Goal: Information Seeking & Learning: Learn about a topic

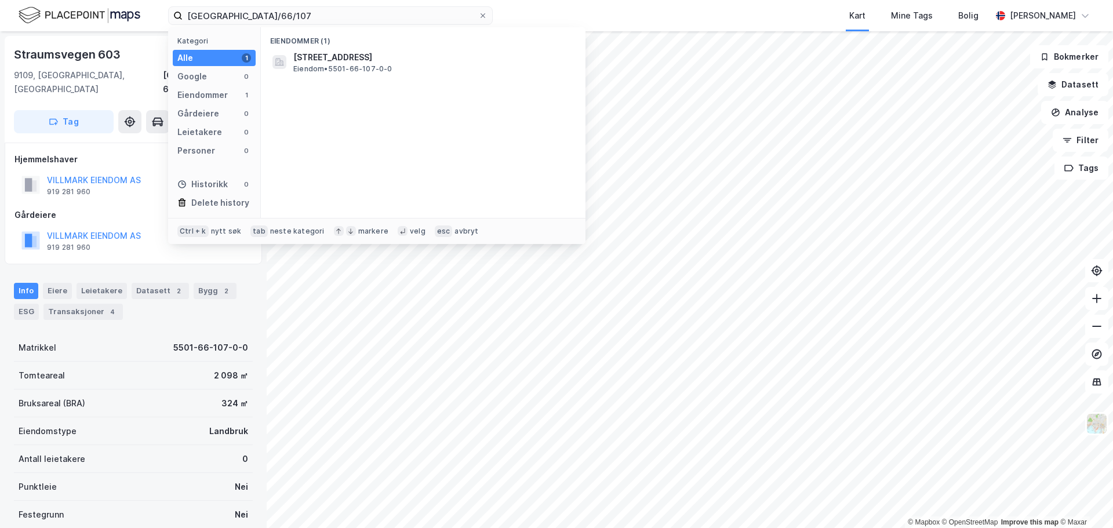
click at [162, 12] on div "Tromsø/66/107 Kategori Alle 1 Google 0 Eiendommer 1 Gårdeiere 0 Leietakere 0 Pe…" at bounding box center [556, 15] width 1113 height 31
click at [372, 51] on span "[STREET_ADDRESS]" at bounding box center [332, 57] width 79 height 14
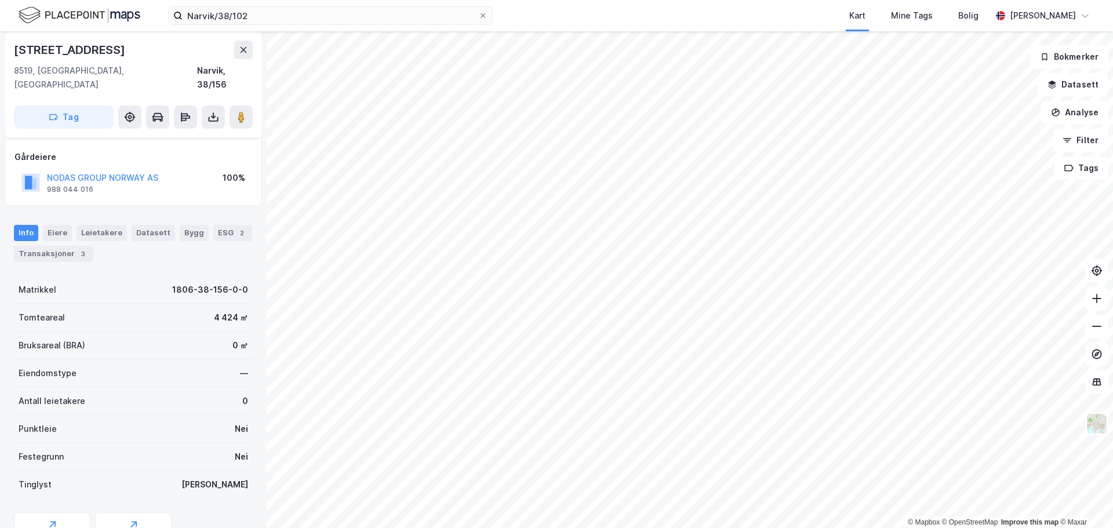
scroll to position [103, 0]
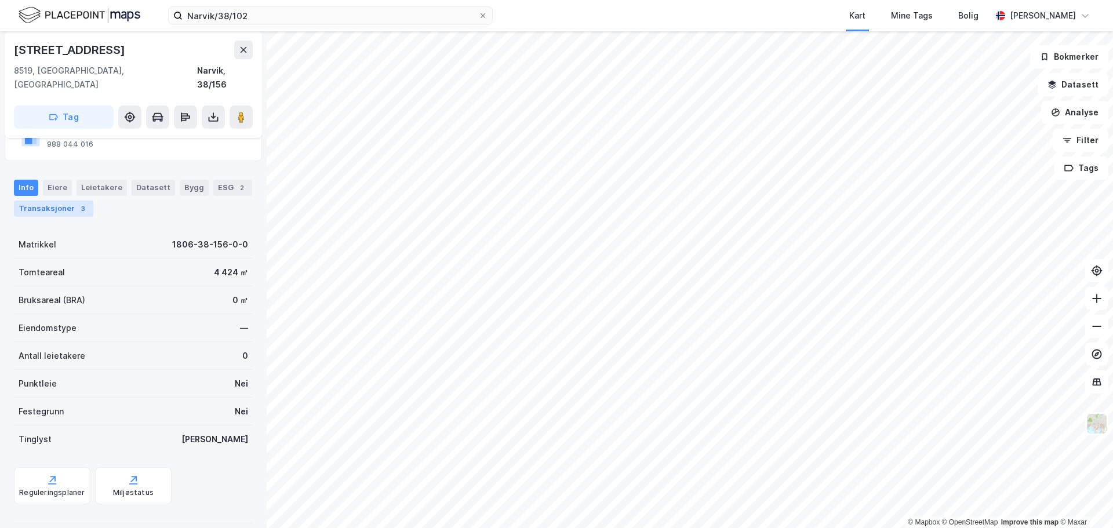
click at [70, 201] on div "Transaksjoner 3" at bounding box center [53, 209] width 79 height 16
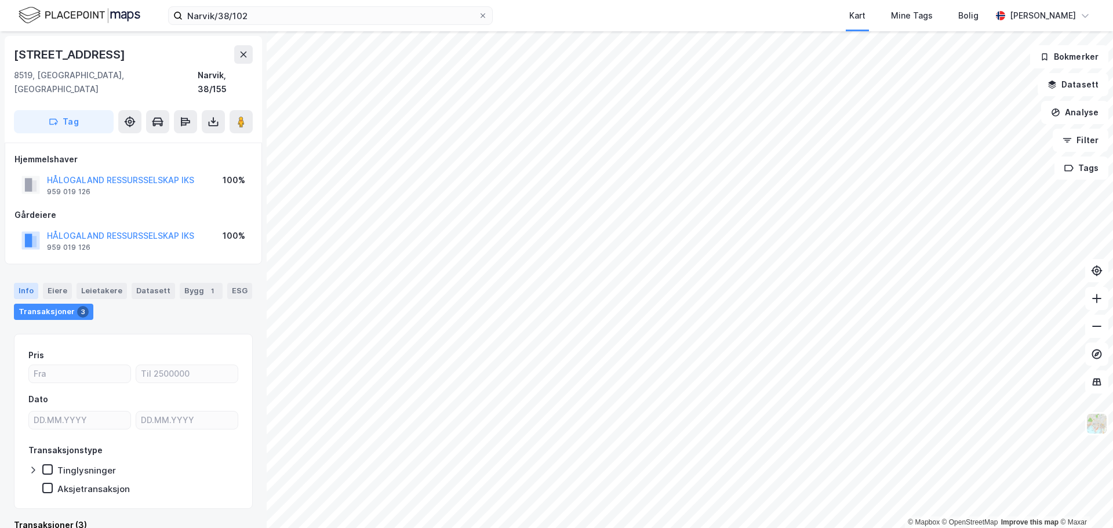
click at [28, 283] on div "Info" at bounding box center [26, 291] width 24 height 16
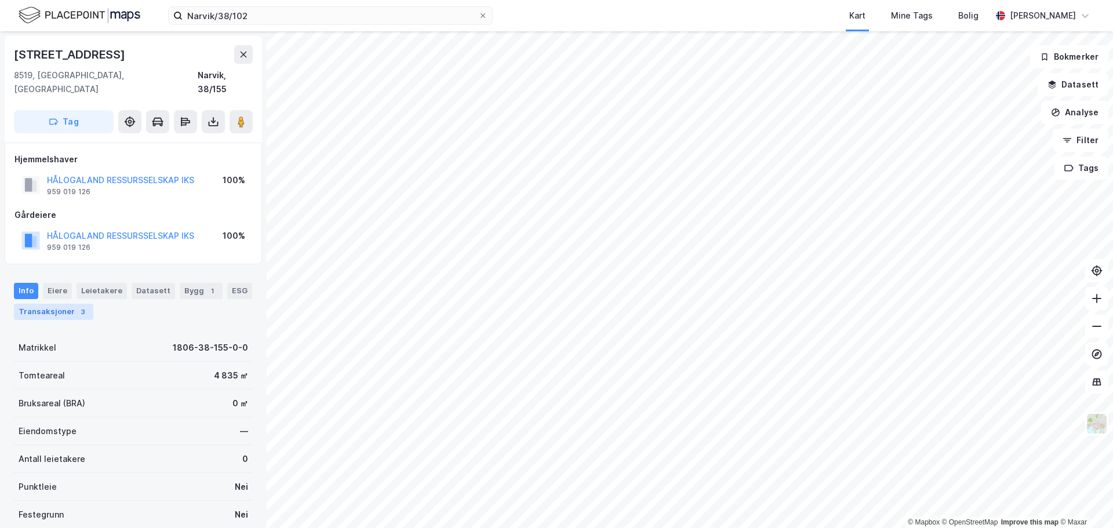
click at [45, 304] on div "Transaksjoner 3" at bounding box center [53, 312] width 79 height 16
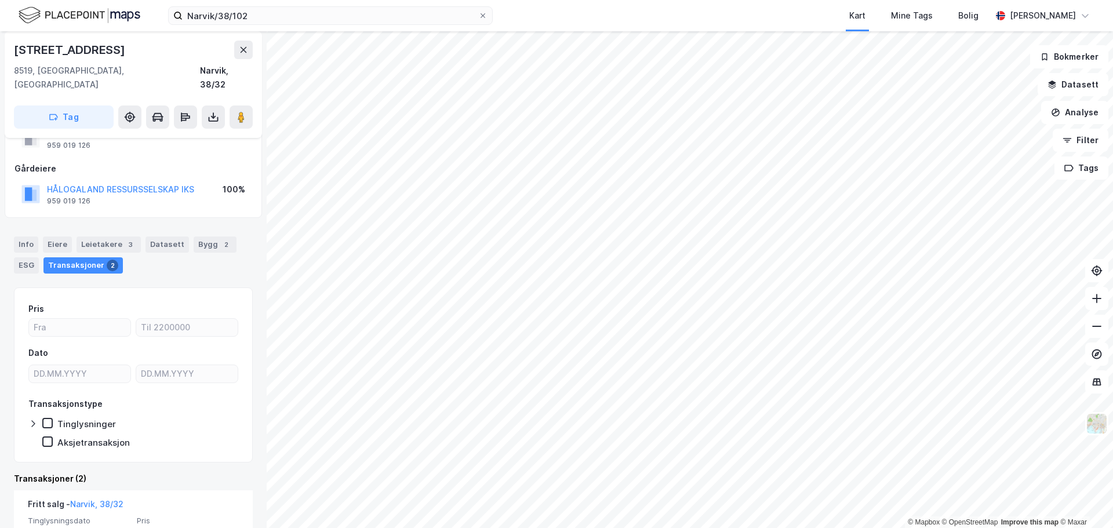
scroll to position [278, 0]
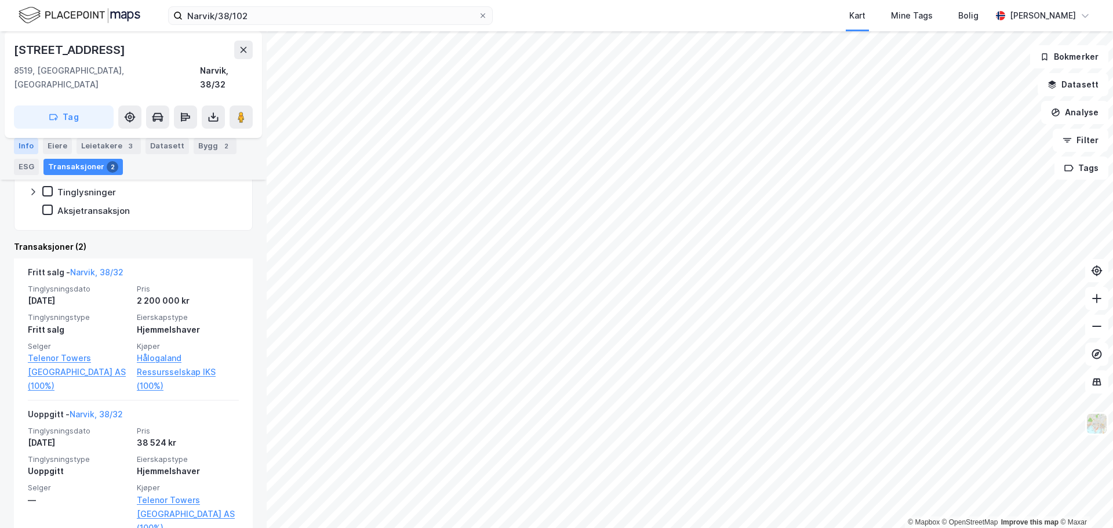
click at [24, 141] on div "Info" at bounding box center [26, 146] width 24 height 16
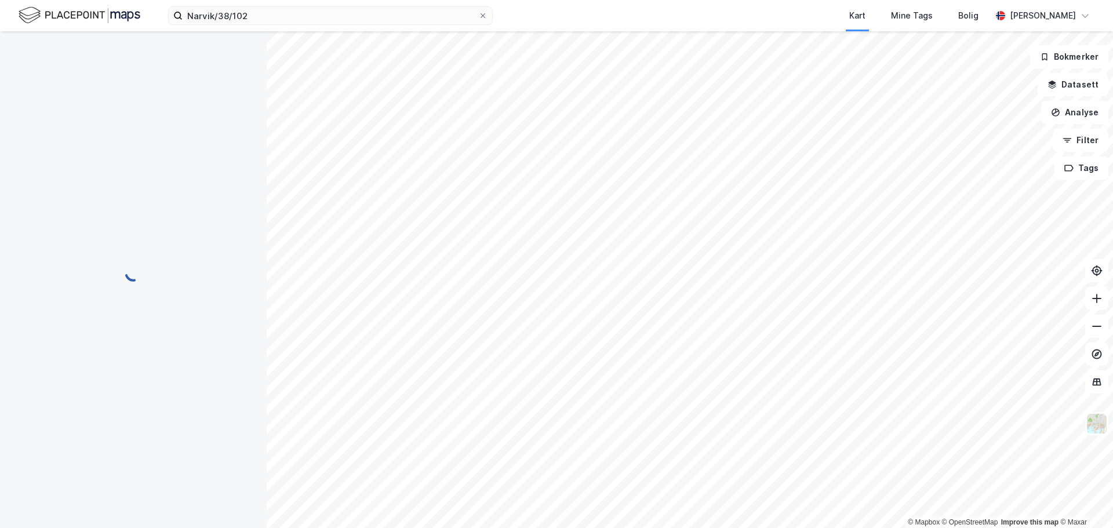
scroll to position [102, 0]
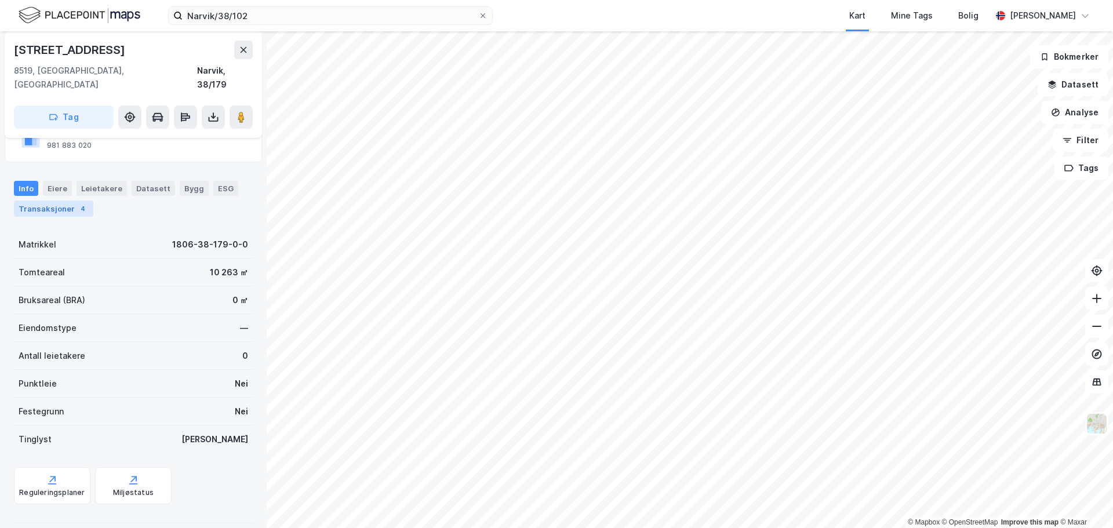
click at [59, 201] on div "Transaksjoner 4" at bounding box center [53, 209] width 79 height 16
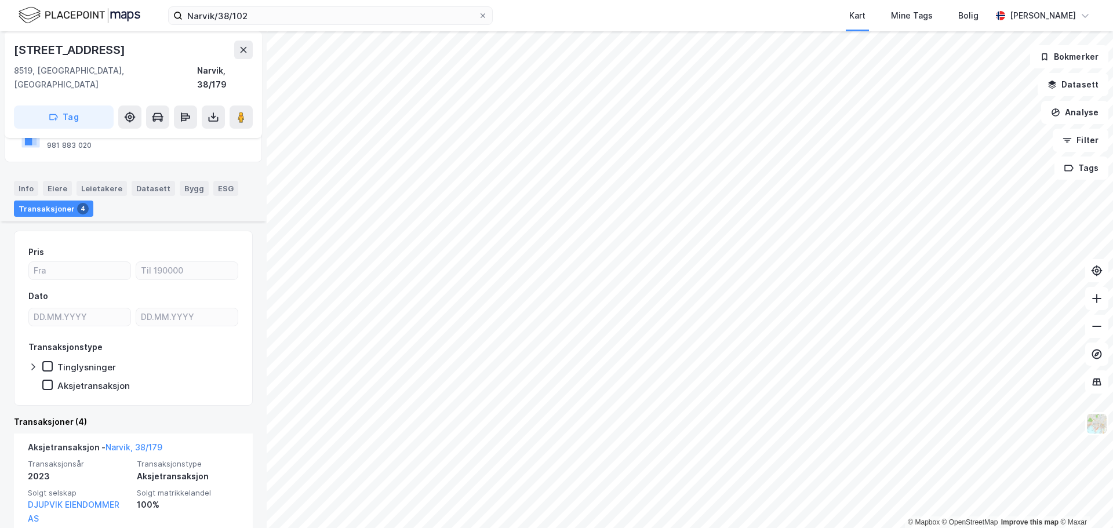
scroll to position [392, 0]
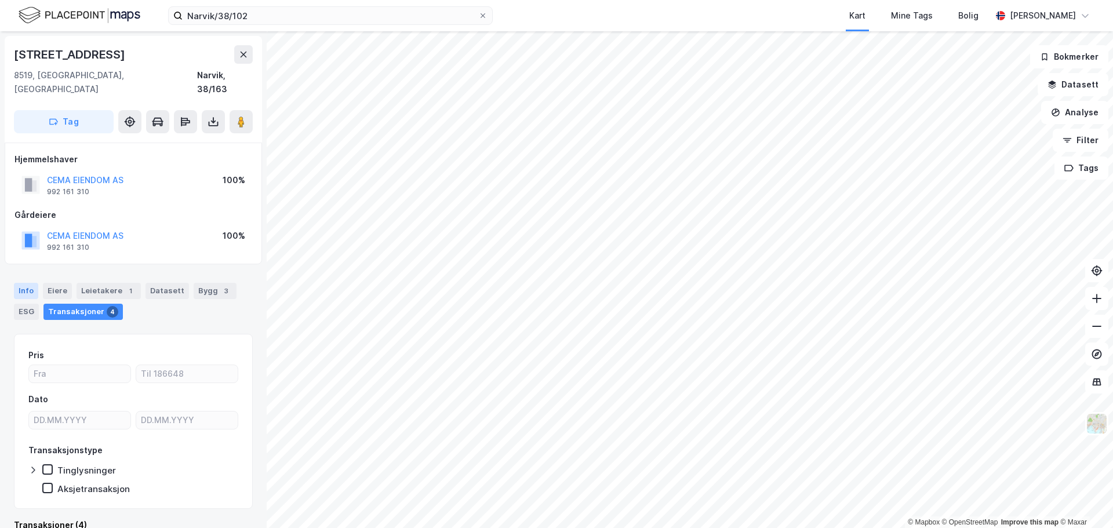
click at [29, 283] on div "Info" at bounding box center [26, 291] width 24 height 16
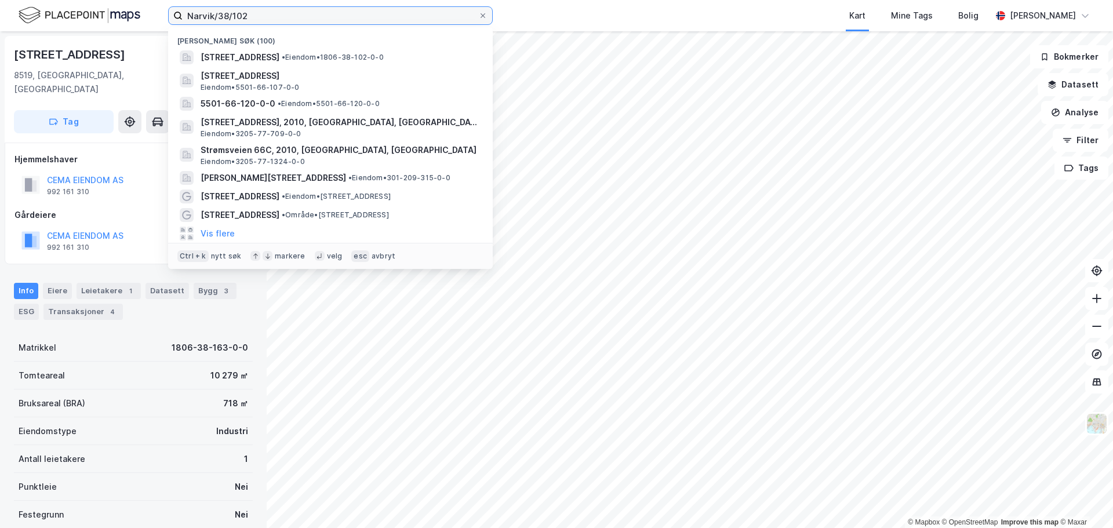
drag, startPoint x: 277, startPoint y: 20, endPoint x: 52, endPoint y: -14, distance: 227.5
click at [52, 0] on html "Narvik/38/102 Nylige søk (100) [STREET_ADDRESS] • Eiendom • 1806-38-102-0-0 Str…" at bounding box center [556, 264] width 1113 height 528
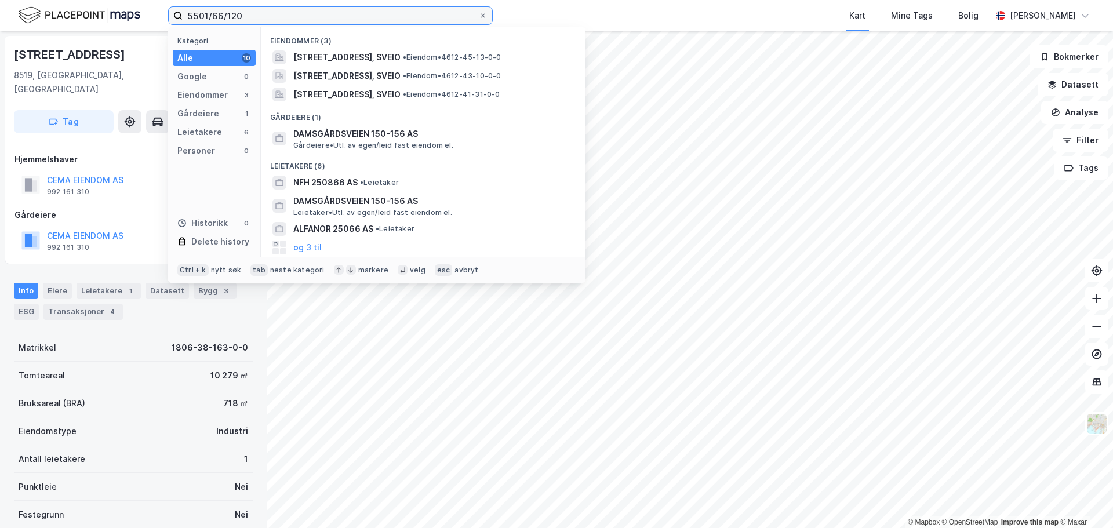
type input "5501/66/120"
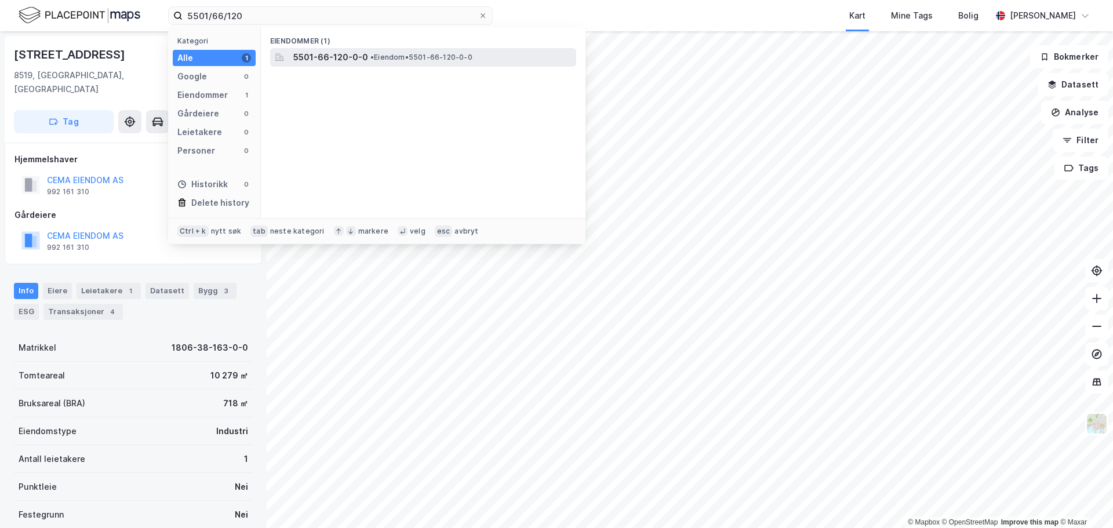
click at [353, 62] on span "5501-66-120-0-0" at bounding box center [330, 57] width 75 height 14
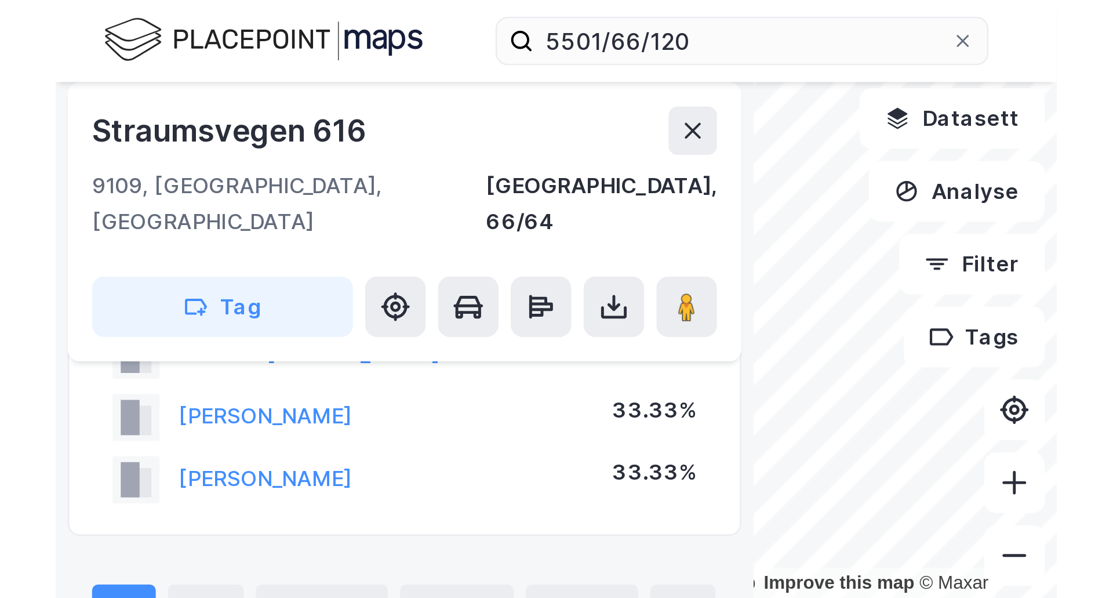
scroll to position [48, 0]
